Goal: Find specific page/section: Find specific page/section

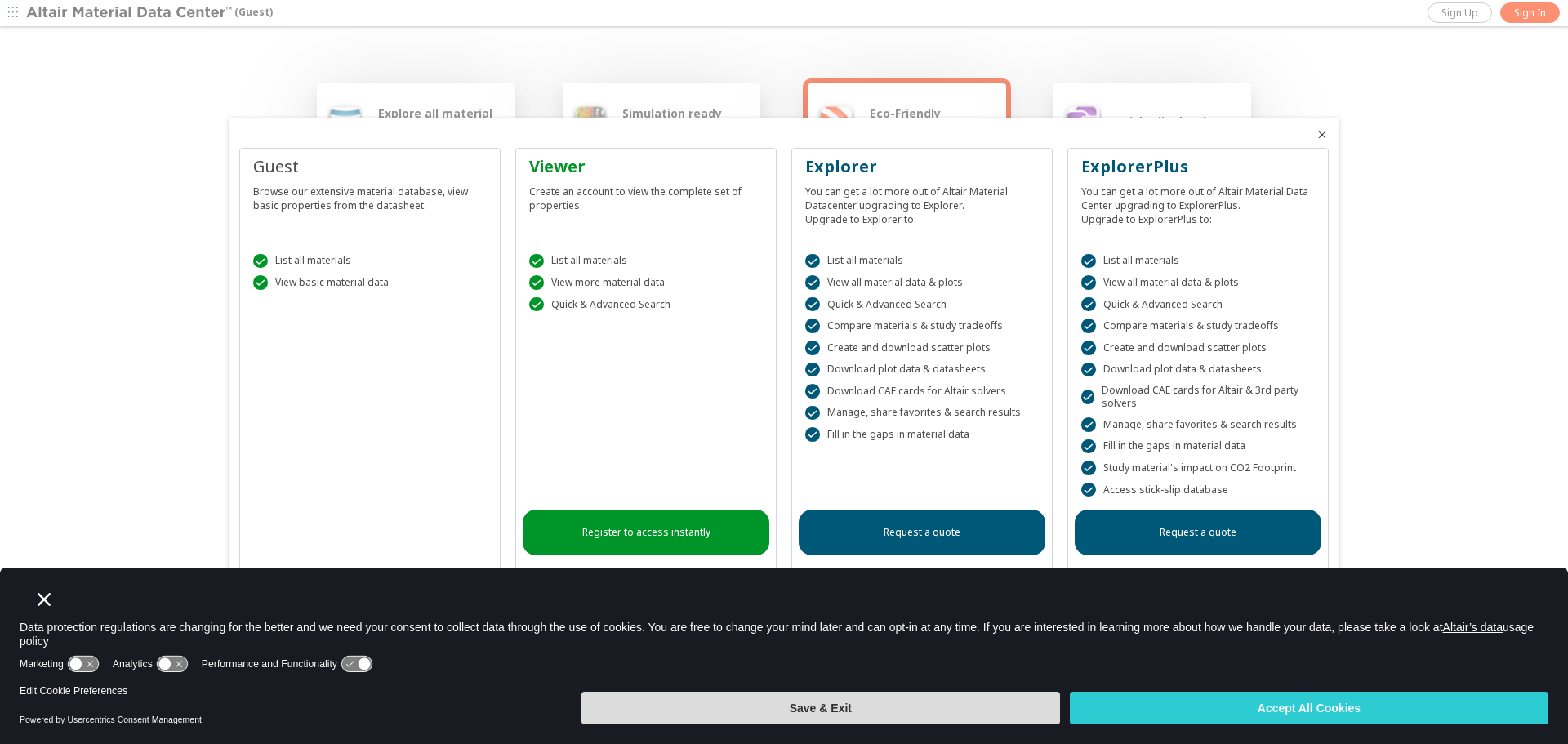
click at [682, 723] on button "Save & Exit" at bounding box center [821, 708] width 478 height 32
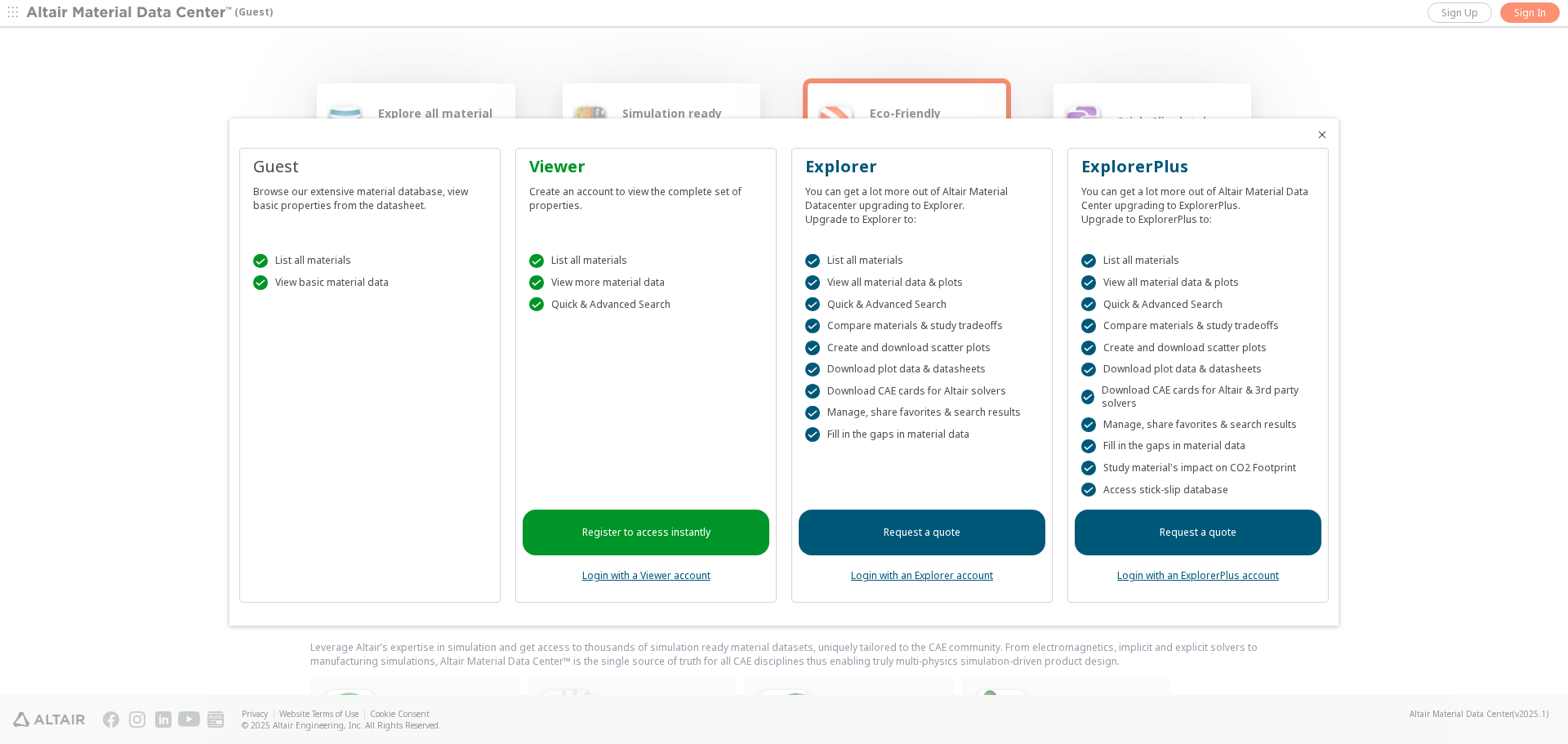
click at [167, 295] on div at bounding box center [784, 372] width 1568 height 744
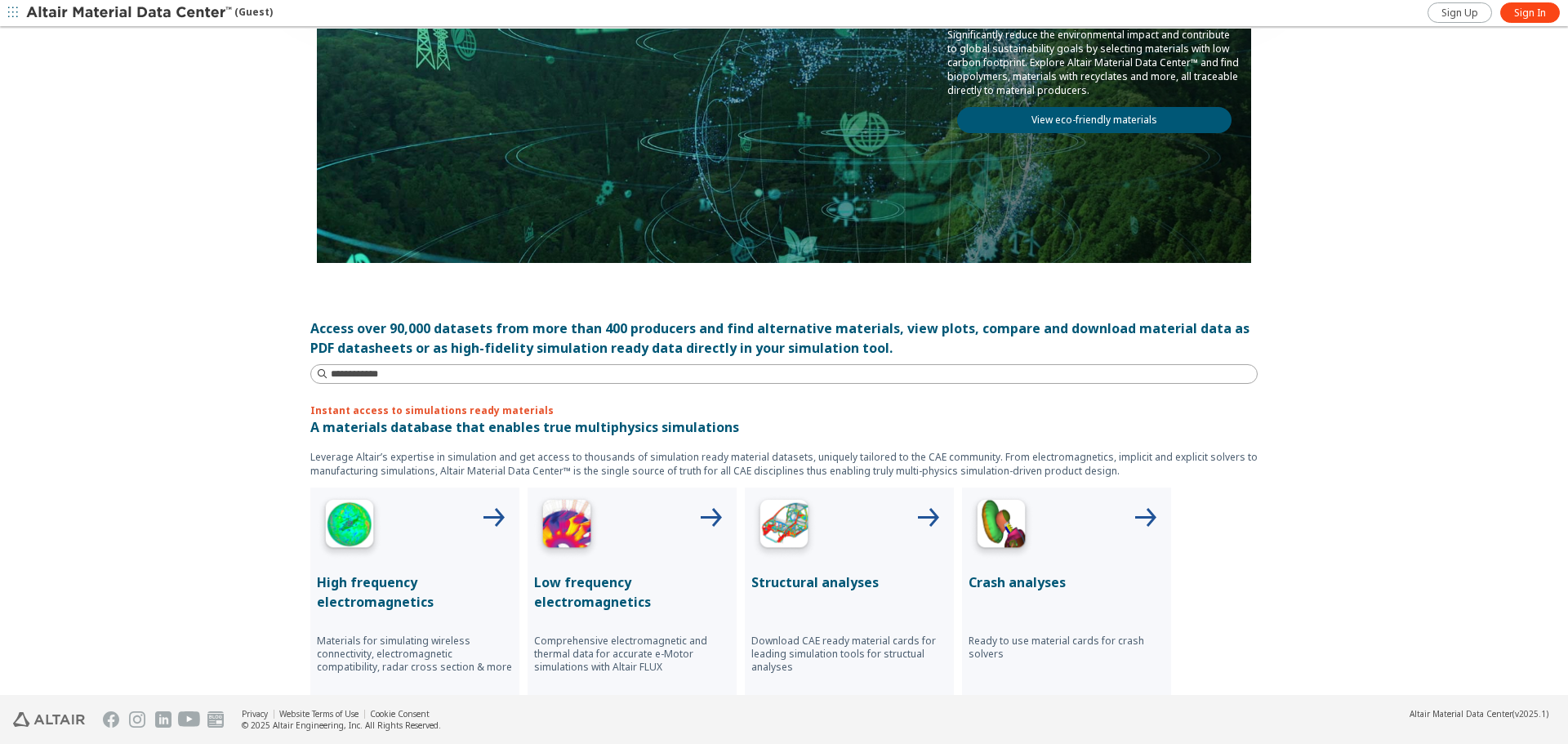
scroll to position [382, 0]
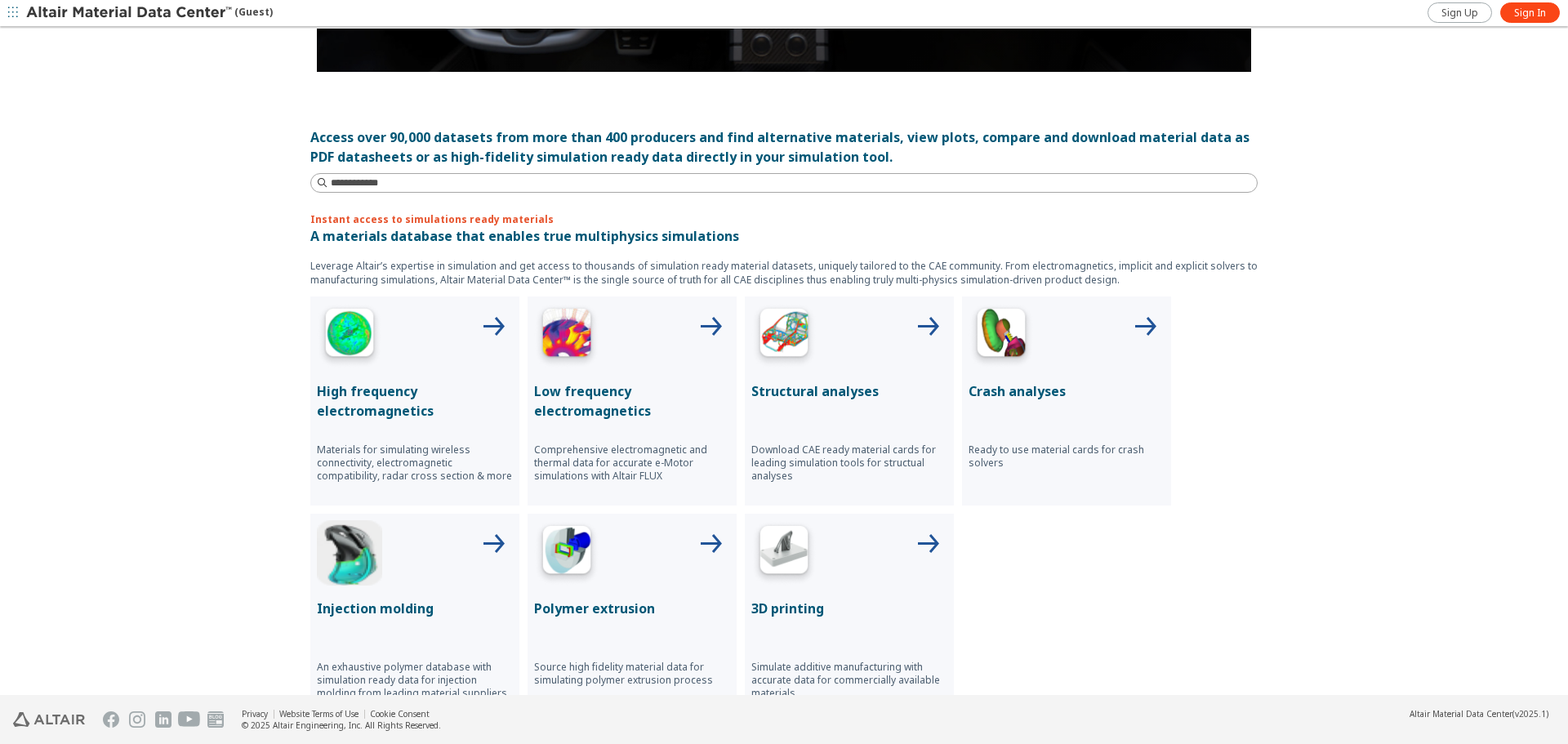
click at [807, 394] on p "Structural analyses" at bounding box center [849, 392] width 196 height 20
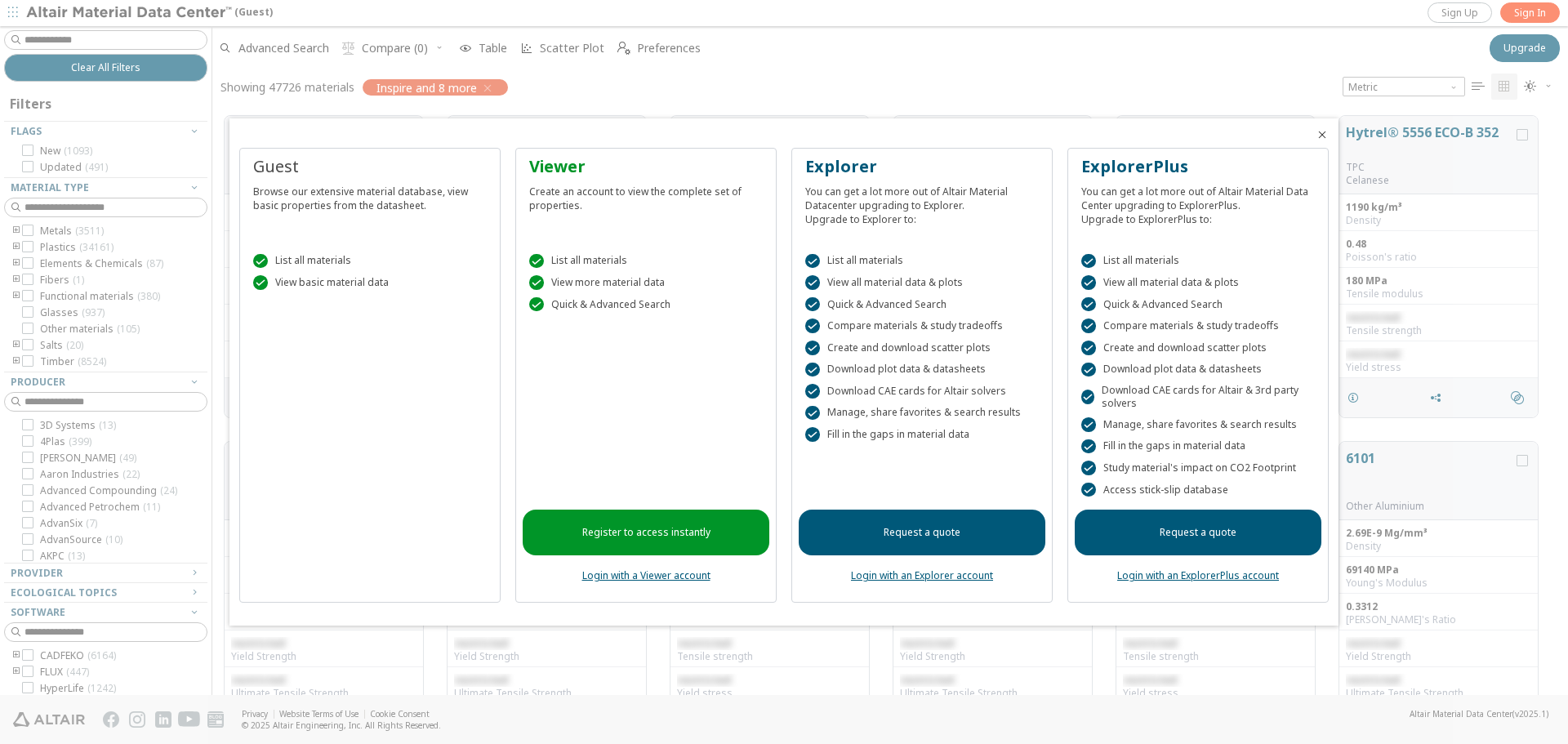
scroll to position [579, 1343]
click at [567, 19] on div at bounding box center [784, 372] width 1568 height 744
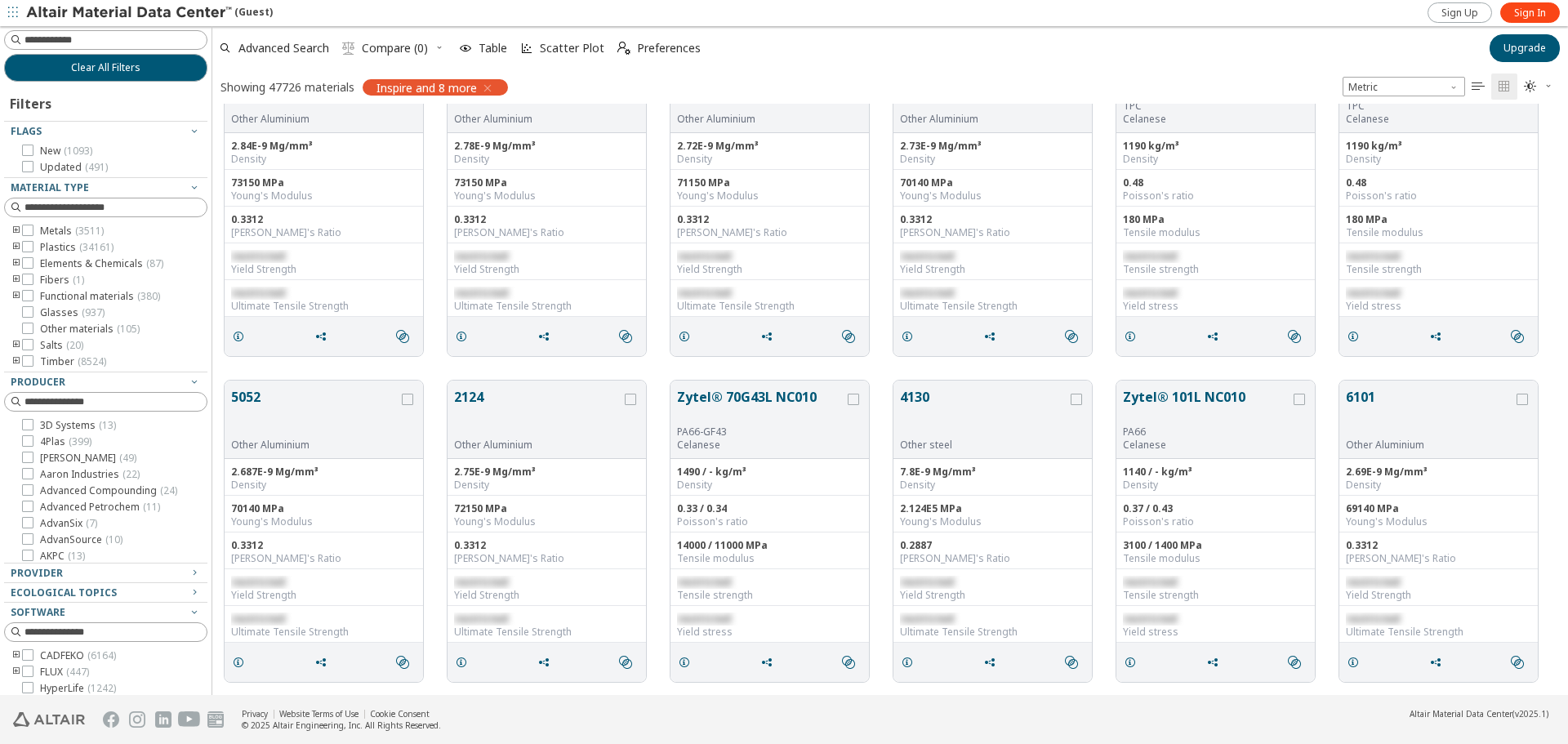
scroll to position [0, 0]
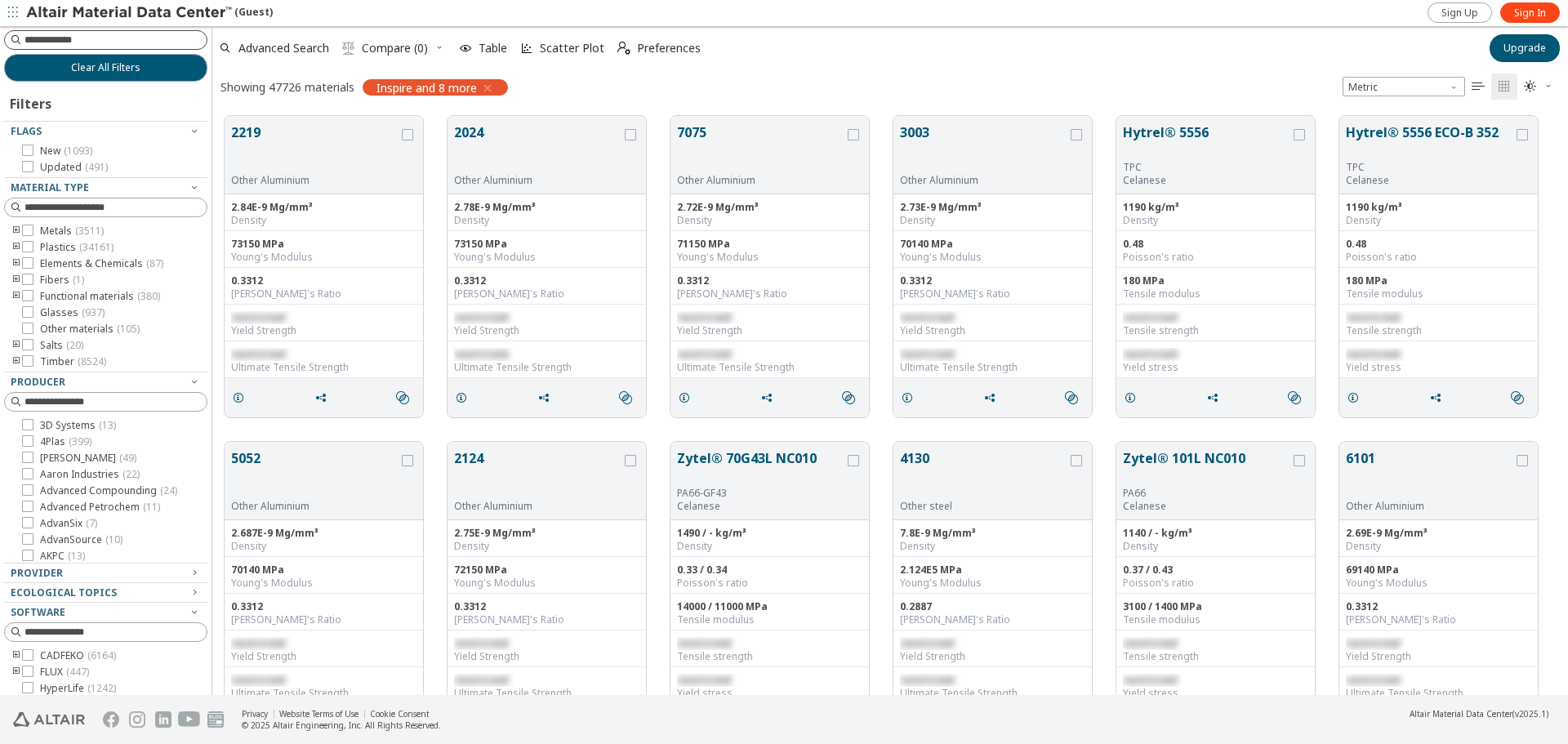
click at [99, 37] on input at bounding box center [115, 40] width 182 height 16
